Goal: Information Seeking & Learning: Check status

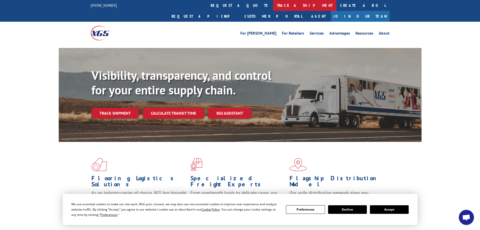
click at [273, 5] on link "track a shipment" at bounding box center [304, 5] width 63 height 11
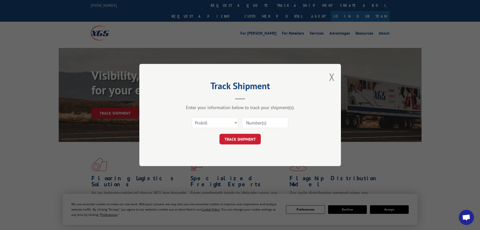
click at [219, 113] on div "Enter your information below to track your shipment(s). Select category... Prob…" at bounding box center [240, 124] width 151 height 40
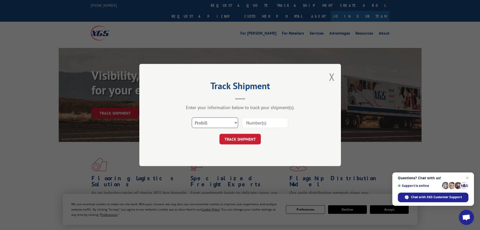
click at [215, 121] on select "Select category... Probill BOL PO" at bounding box center [215, 122] width 46 height 11
select select "bol"
click at [192, 117] on select "Select category... Probill BOL PO" at bounding box center [215, 122] width 46 height 11
click at [249, 123] on input at bounding box center [265, 122] width 46 height 11
paste input "7049762"
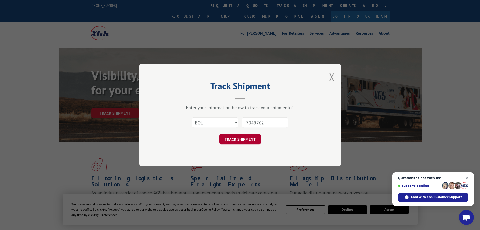
type input "7049762"
click at [236, 140] on button "TRACK SHIPMENT" at bounding box center [240, 139] width 41 height 11
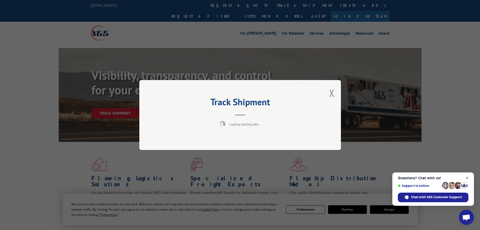
click at [467, 179] on span "Close chat" at bounding box center [467, 178] width 6 height 6
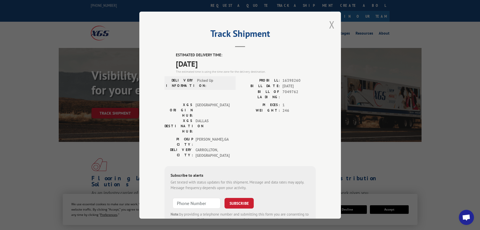
click at [330, 23] on button "Close modal" at bounding box center [332, 24] width 6 height 13
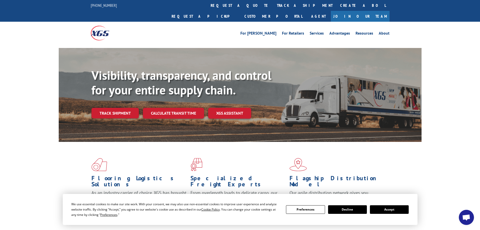
click at [394, 210] on button "Accept" at bounding box center [389, 209] width 39 height 9
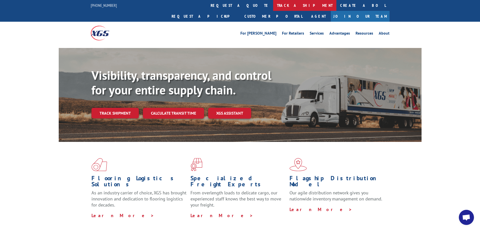
click at [273, 6] on link "track a shipment" at bounding box center [304, 5] width 63 height 11
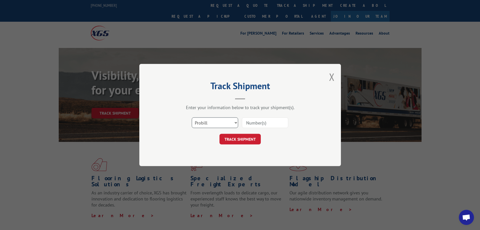
click at [207, 124] on select "Select category... Probill BOL PO" at bounding box center [215, 122] width 46 height 11
select select "bol"
click at [192, 117] on select "Select category... Probill BOL PO" at bounding box center [215, 122] width 46 height 11
click at [269, 125] on input at bounding box center [265, 122] width 46 height 11
paste input "7049762"
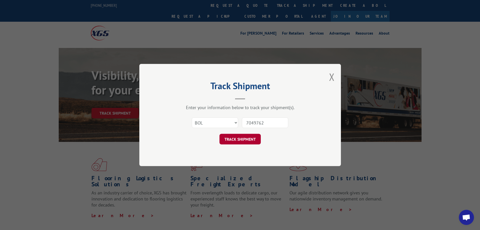
type input "7049762"
click at [230, 138] on button "TRACK SHIPMENT" at bounding box center [240, 139] width 41 height 11
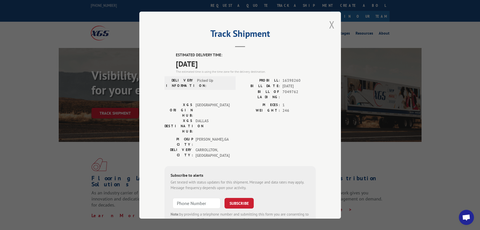
click at [329, 21] on button "Close modal" at bounding box center [332, 24] width 6 height 13
